Goal: Information Seeking & Learning: Learn about a topic

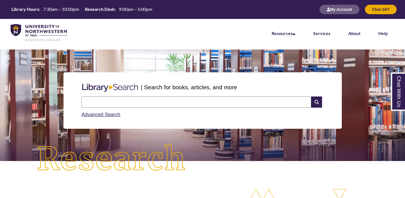
click at [181, 99] on input "text" at bounding box center [195, 102] width 229 height 11
type input "**********"
click at [314, 99] on icon at bounding box center [316, 102] width 11 height 11
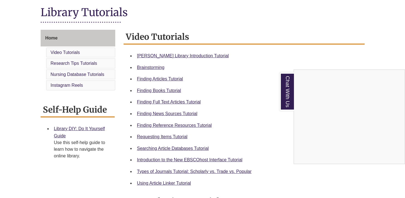
scroll to position [127, 0]
click at [171, 137] on div "Chat With Us" at bounding box center [202, 99] width 405 height 198
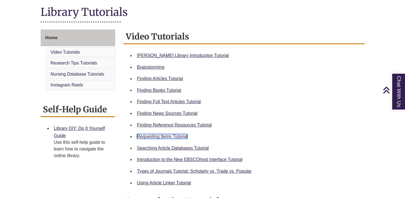
click at [169, 136] on link "Requesting Items Tutorial" at bounding box center [162, 136] width 50 height 5
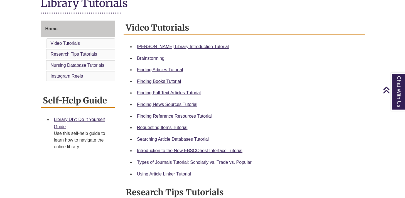
scroll to position [138, 0]
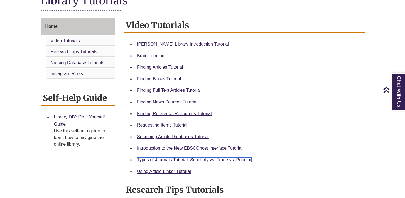
click at [215, 160] on link "Types of Journals Tutorial: Scholarly vs. Trade vs. Popular" at bounding box center [194, 159] width 115 height 5
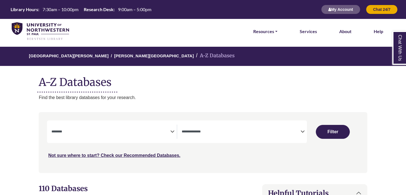
select select "Database Subject Filter"
select select "Database Types Filter"
click at [150, 127] on span "Search filters" at bounding box center [110, 132] width 119 height 14
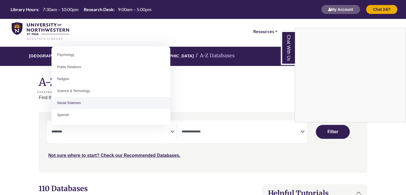
scroll to position [222, 0]
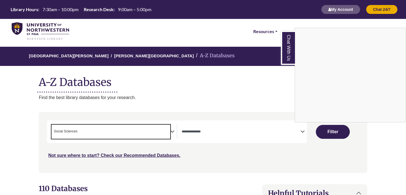
click at [142, 135] on div "Chat With Us" at bounding box center [203, 97] width 406 height 195
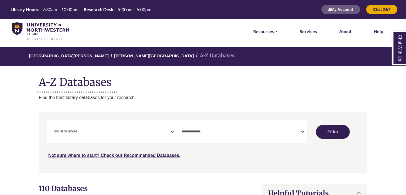
click at [173, 131] on icon "Search filters" at bounding box center [172, 131] width 4 height 8
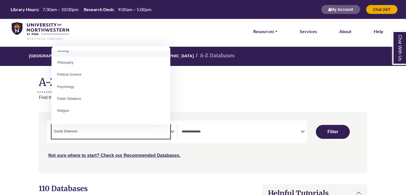
scroll to position [428, 0]
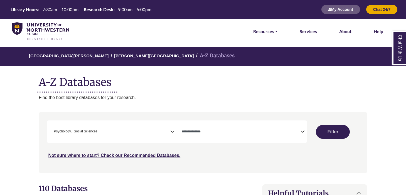
click at [172, 131] on icon "Search filters" at bounding box center [172, 131] width 4 height 8
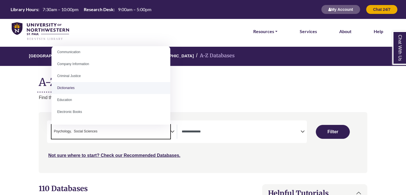
scroll to position [137, 0]
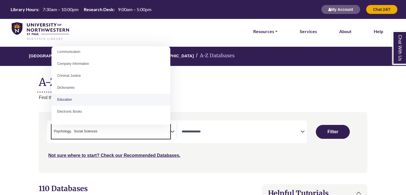
select select "*****"
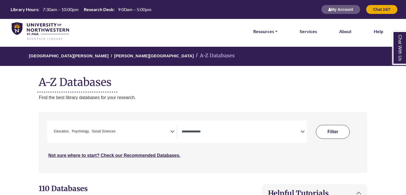
click at [342, 130] on button "Filter" at bounding box center [333, 132] width 34 height 14
select select "Database Types Filter"
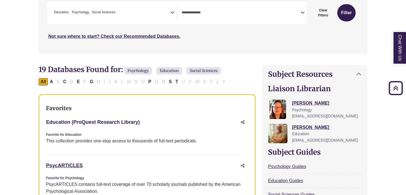
scroll to position [123, 0]
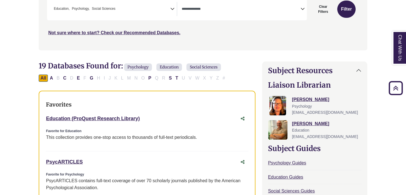
click at [174, 97] on div "Favorites Education (ProQuest Research Library) This link opens in a new window…" at bounding box center [147, 197] width 217 height 213
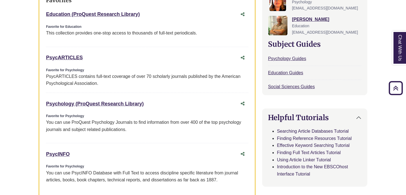
scroll to position [229, 0]
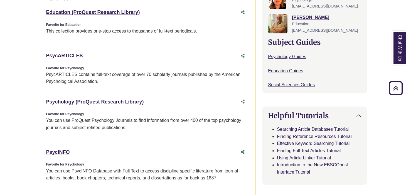
copy link "PsycARTICLES"
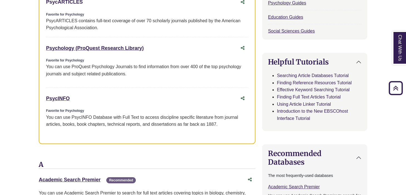
scroll to position [280, 0]
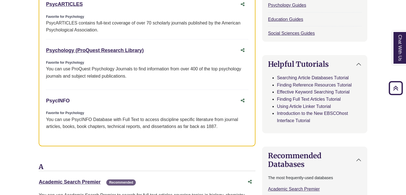
copy link "PsycINFO"
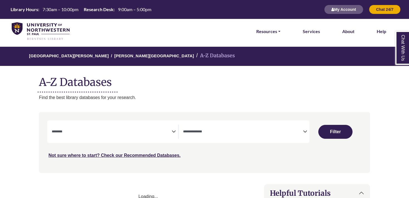
select select "Database Subject Filter"
select select "Database Types Filter"
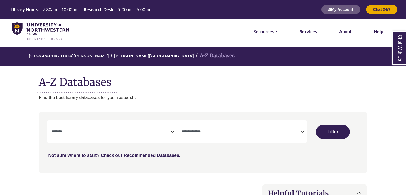
select select "Database Subject Filter"
select select "Database Types Filter"
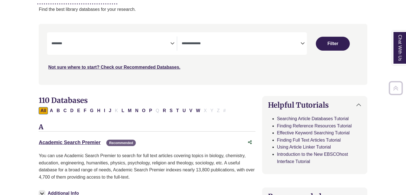
scroll to position [89, 0]
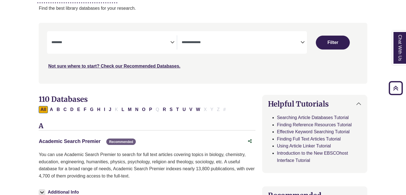
click at [75, 139] on link "Academic Search Premier This link opens in a new window" at bounding box center [70, 142] width 62 height 6
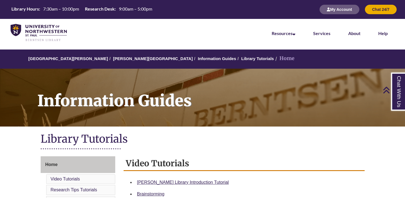
scroll to position [127, 0]
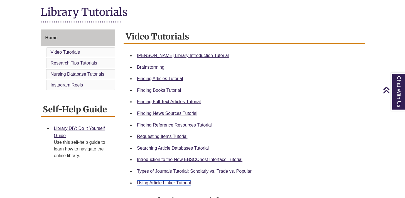
click at [184, 184] on link "Using Article Linker Tutorial" at bounding box center [164, 183] width 54 height 5
